Goal: Task Accomplishment & Management: Manage account settings

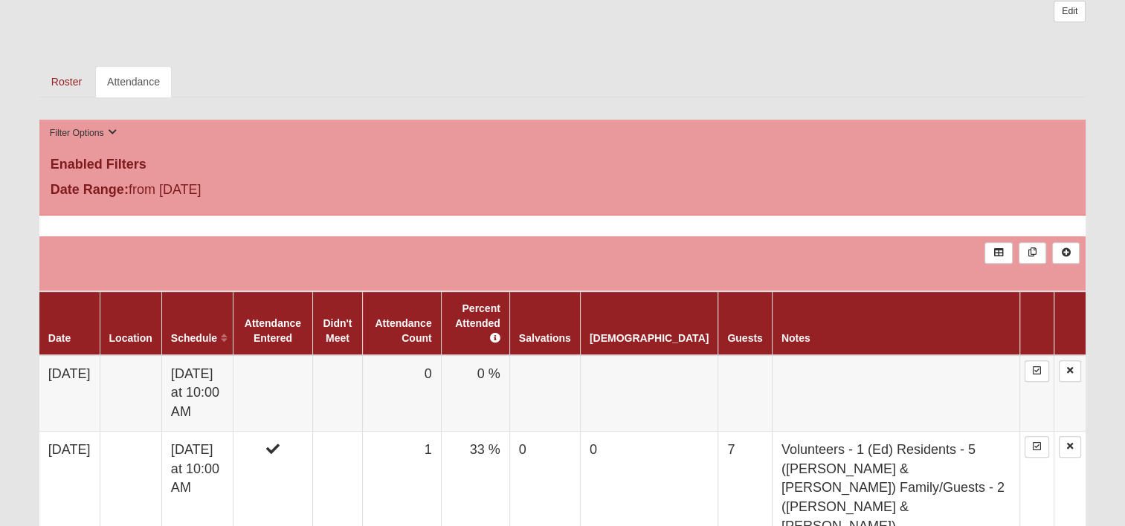
scroll to position [595, 0]
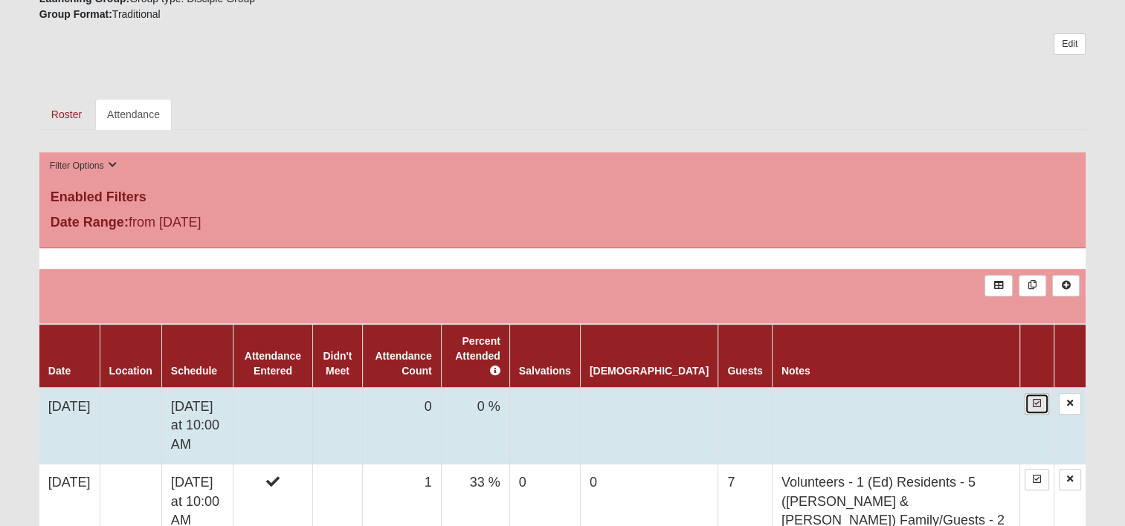
click at [1036, 399] on icon at bounding box center [1037, 403] width 8 height 9
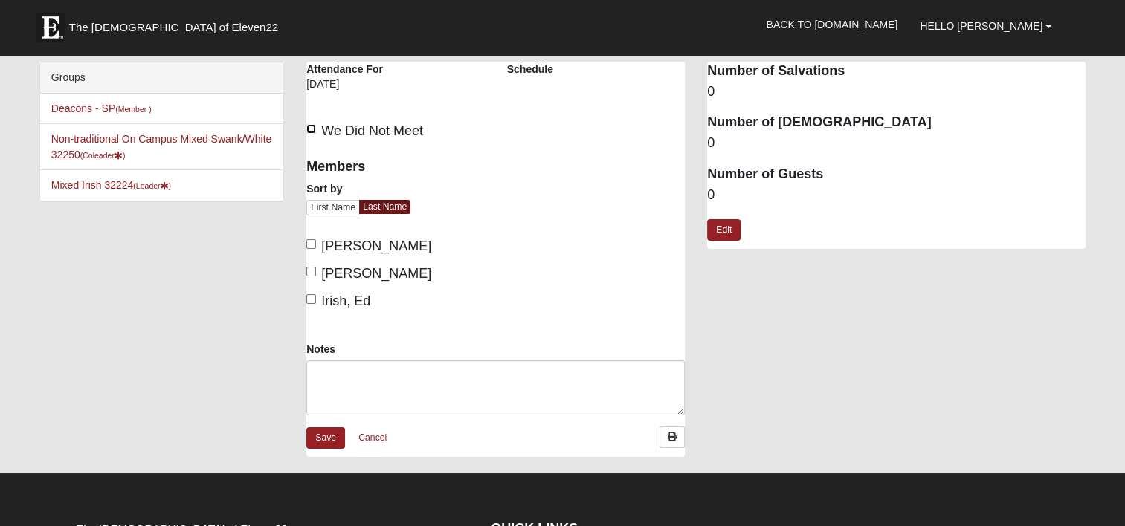
click at [309, 126] on input "We Did Not Meet" at bounding box center [311, 129] width 10 height 10
checkbox input "true"
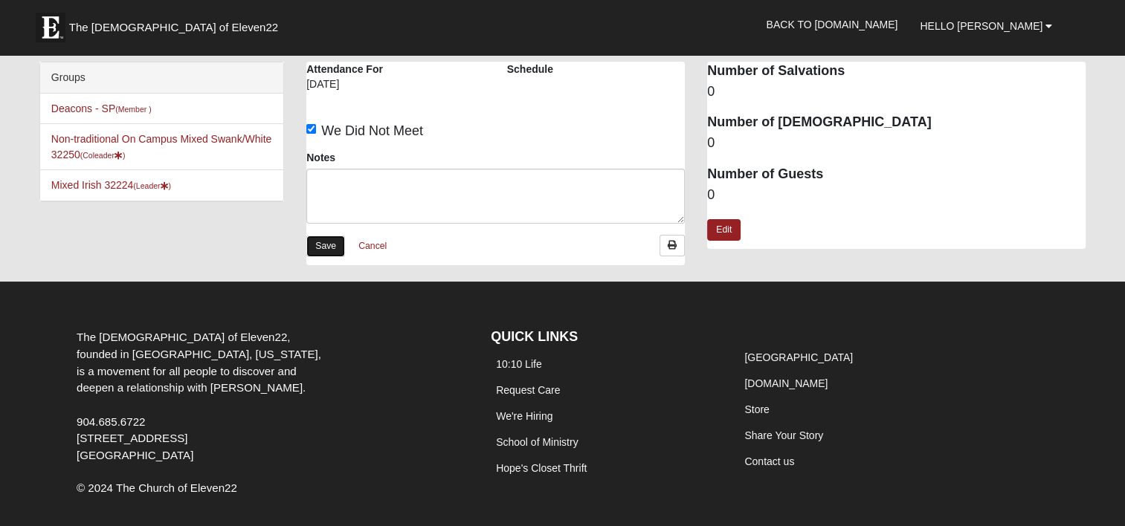
click at [319, 246] on link "Save" at bounding box center [325, 247] width 39 height 22
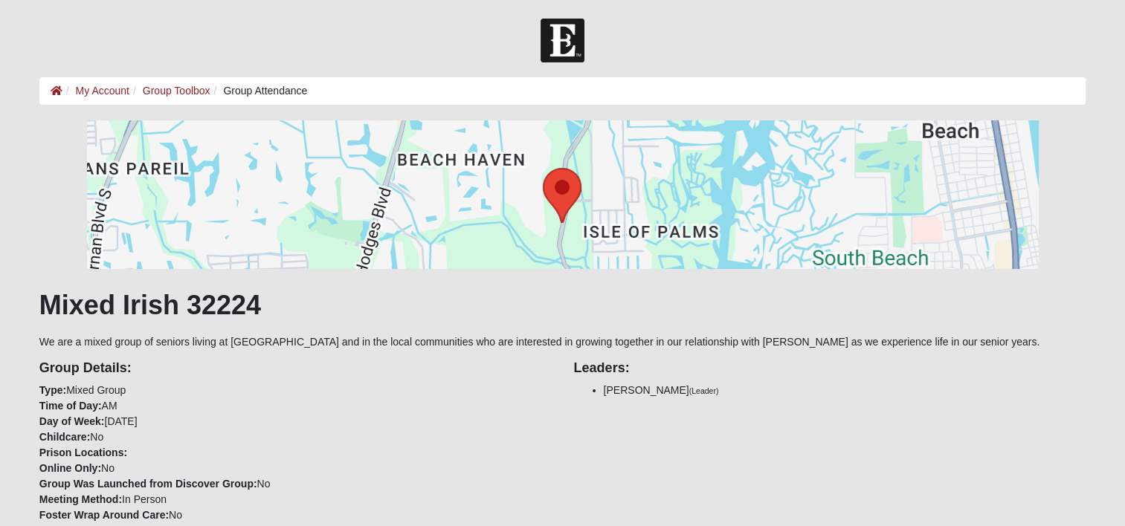
click at [764, 462] on div "Group Details: Type: Mixed Group Time of Day: AM Day of Week: Monday Childcare:…" at bounding box center [562, 483] width 1068 height 267
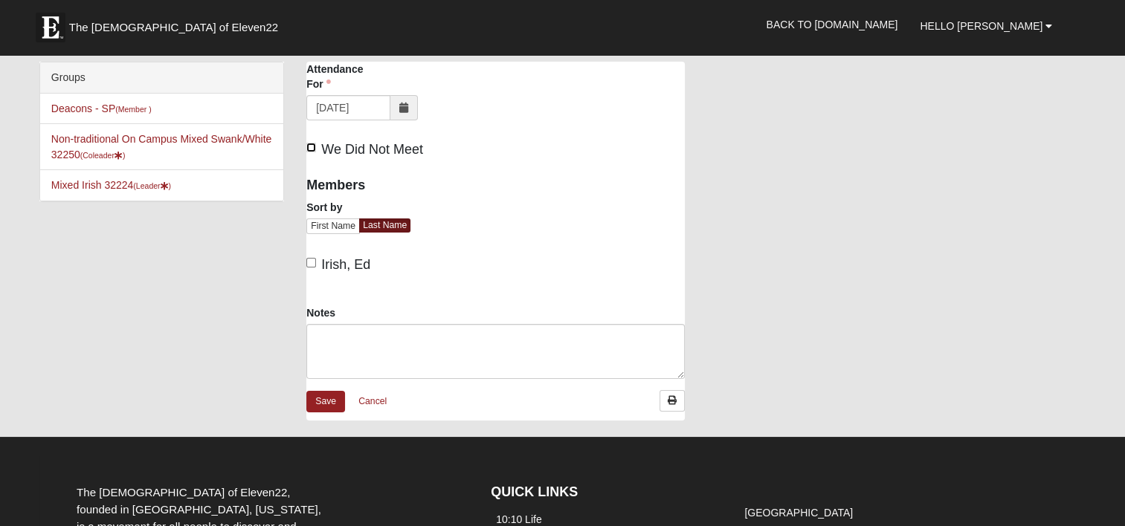
click at [309, 146] on input "We Did Not Meet" at bounding box center [311, 148] width 10 height 10
checkbox input "true"
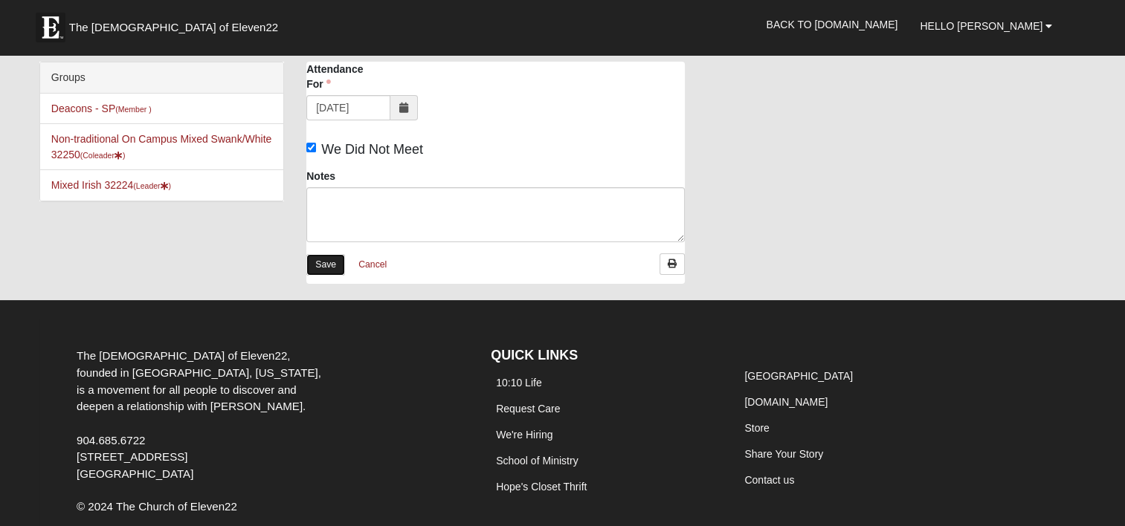
click at [332, 259] on link "Save" at bounding box center [325, 265] width 39 height 22
